Goal: Information Seeking & Learning: Learn about a topic

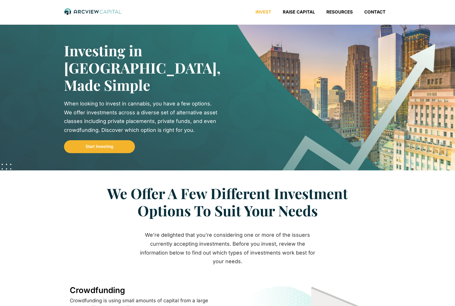
click at [112, 148] on span "Start Investing" at bounding box center [99, 146] width 28 height 4
click at [113, 146] on span "Start Investing" at bounding box center [99, 146] width 28 height 4
click at [106, 147] on span "Start Investing" at bounding box center [99, 146] width 28 height 4
click at [108, 147] on span "Start Investing" at bounding box center [99, 146] width 28 height 4
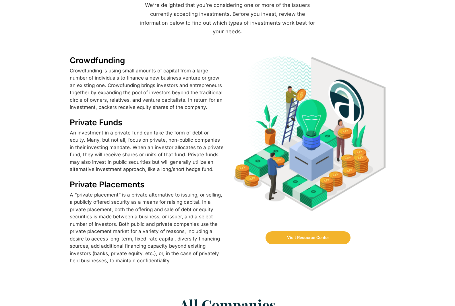
scroll to position [115, 0]
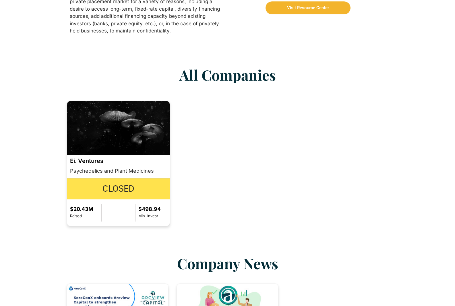
scroll to position [230, 0]
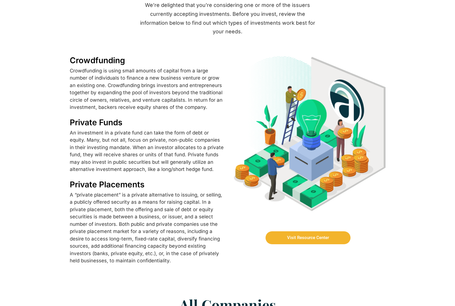
click at [308, 231] on link "Visit Resource Center" at bounding box center [307, 237] width 85 height 13
